Goal: Information Seeking & Learning: Learn about a topic

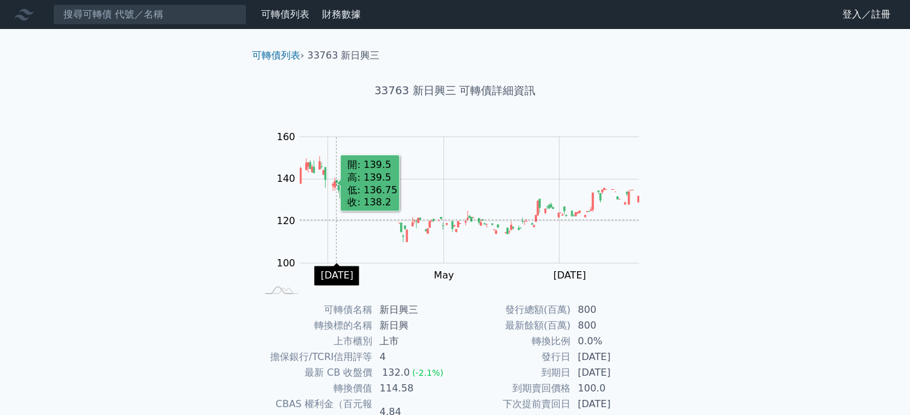
scroll to position [144, 0]
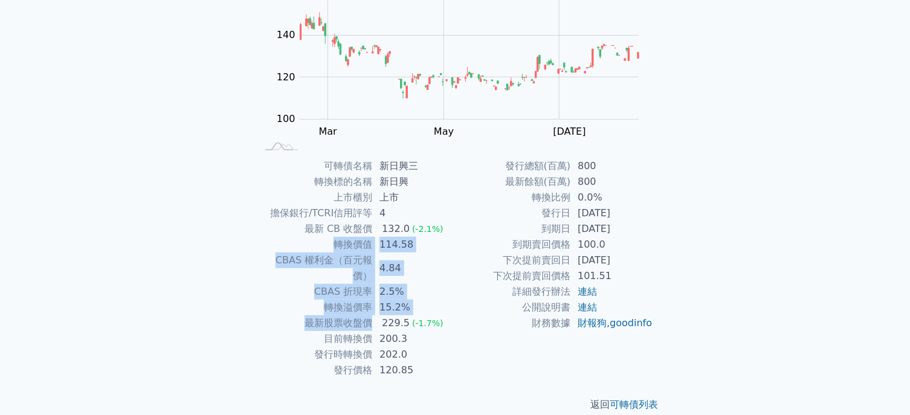
drag, startPoint x: 335, startPoint y: 239, endPoint x: 379, endPoint y: 309, distance: 82.8
click at [379, 309] on tbody "可轉債名稱 新日興三 轉換標的名稱 新日興 上市櫃別 上市 擔保銀行/TCRI信用評等 4 最新 CB 收盤價 132.0 (-2.1%) 轉換價值 114.…" at bounding box center [356, 268] width 198 height 220
click at [382, 315] on div "229.5" at bounding box center [395, 323] width 33 height 16
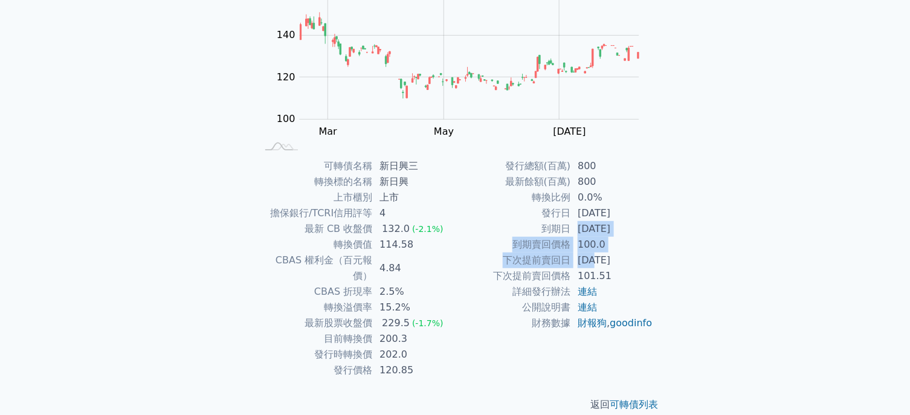
drag, startPoint x: 572, startPoint y: 231, endPoint x: 595, endPoint y: 260, distance: 37.1
click at [595, 260] on tbody "發行總額(百萬) 800 最新餘額(百萬) 800 轉換比例 0.0% 發行日 [DATE] 到期日 [DATE] 到期賣回價格 100.0 下次提前賣回日 …" at bounding box center [554, 244] width 198 height 173
drag, startPoint x: 593, startPoint y: 267, endPoint x: 478, endPoint y: 288, distance: 116.6
click at [592, 268] on td "101.51" at bounding box center [611, 276] width 83 height 16
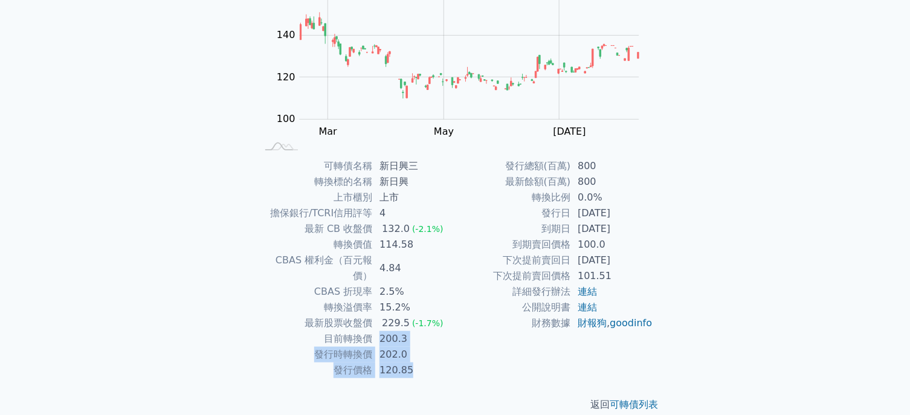
drag, startPoint x: 373, startPoint y: 327, endPoint x: 407, endPoint y: 358, distance: 45.8
click at [407, 358] on tbody "可轉債名稱 新日興三 轉換標的名稱 新日興 上市櫃別 上市 擔保銀行/TCRI信用評等 4 最新 CB 收盤價 132.0 (-2.1%) 轉換價值 114.…" at bounding box center [356, 268] width 198 height 220
drag, startPoint x: 550, startPoint y: 230, endPoint x: 639, endPoint y: 235, distance: 88.9
click at [639, 235] on tr "到期日 [DATE]" at bounding box center [554, 229] width 198 height 16
click at [631, 236] on div at bounding box center [631, 236] width 0 height 0
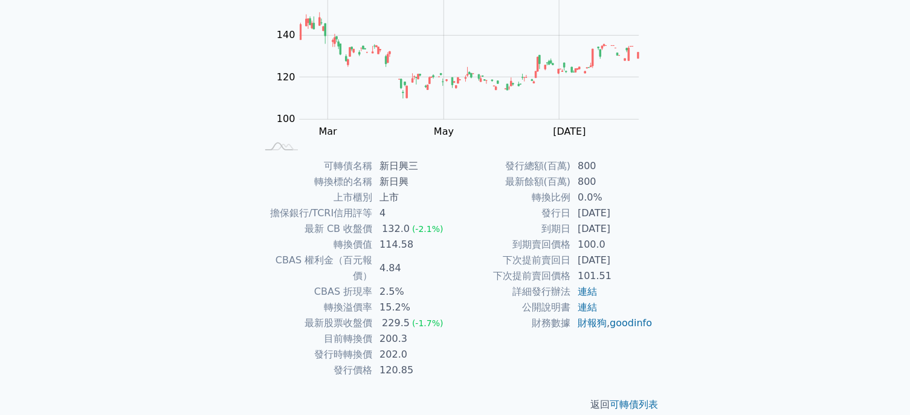
click at [488, 248] on td "到期賣回價格" at bounding box center [512, 245] width 115 height 16
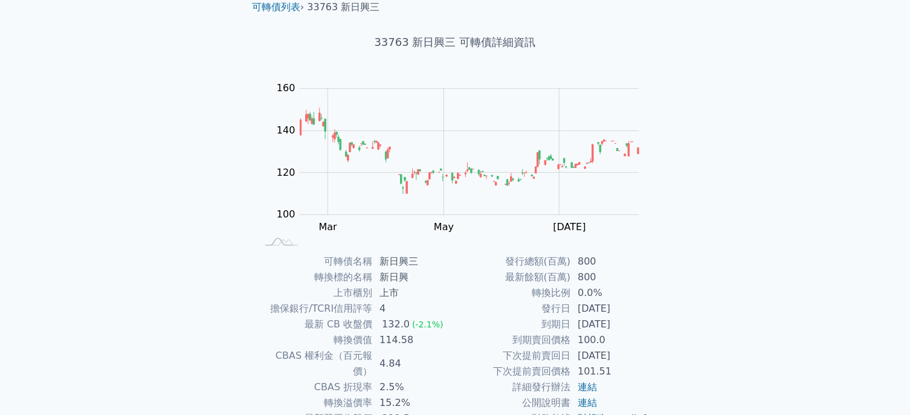
scroll to position [0, 0]
